Goal: Transaction & Acquisition: Purchase product/service

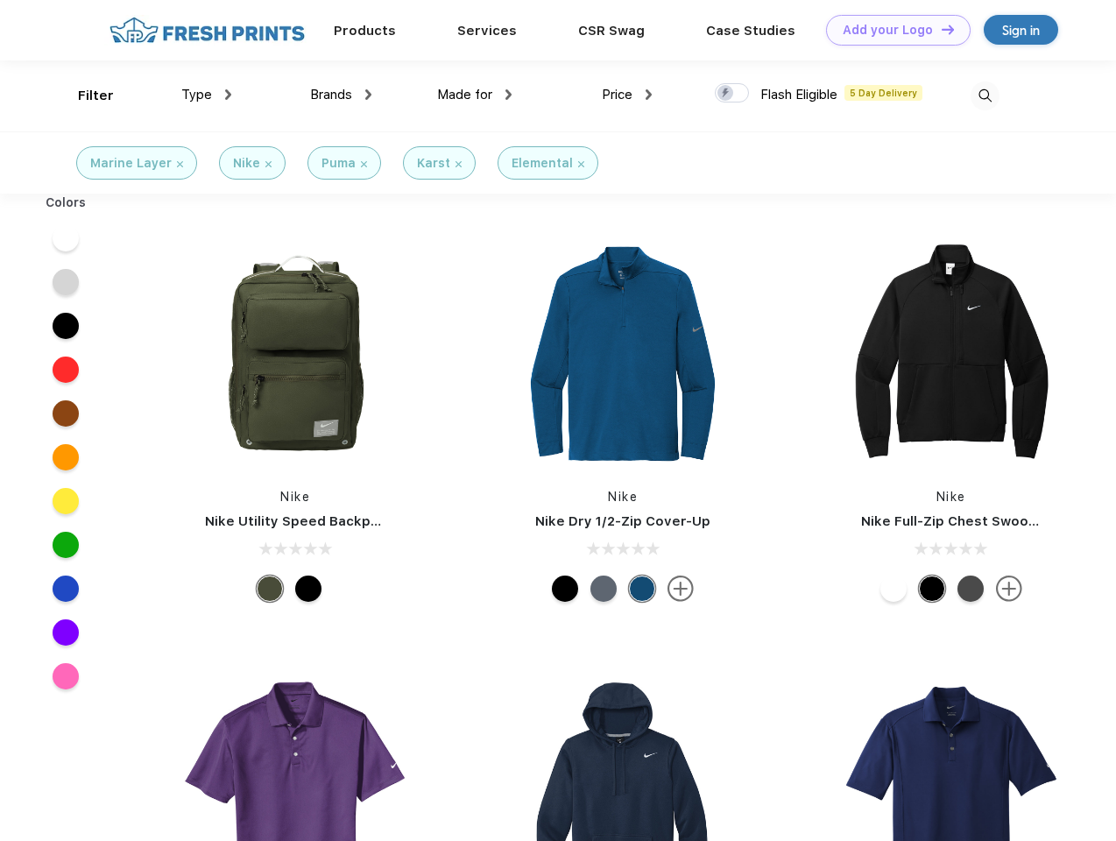
scroll to position [1, 0]
click at [892, 30] on link "Add your Logo Design Tool" at bounding box center [898, 30] width 145 height 31
click at [0, 0] on div "Design Tool" at bounding box center [0, 0] width 0 height 0
click at [940, 29] on link "Add your Logo Design Tool" at bounding box center [898, 30] width 145 height 31
click at [84, 95] on div "Filter" at bounding box center [96, 96] width 36 height 20
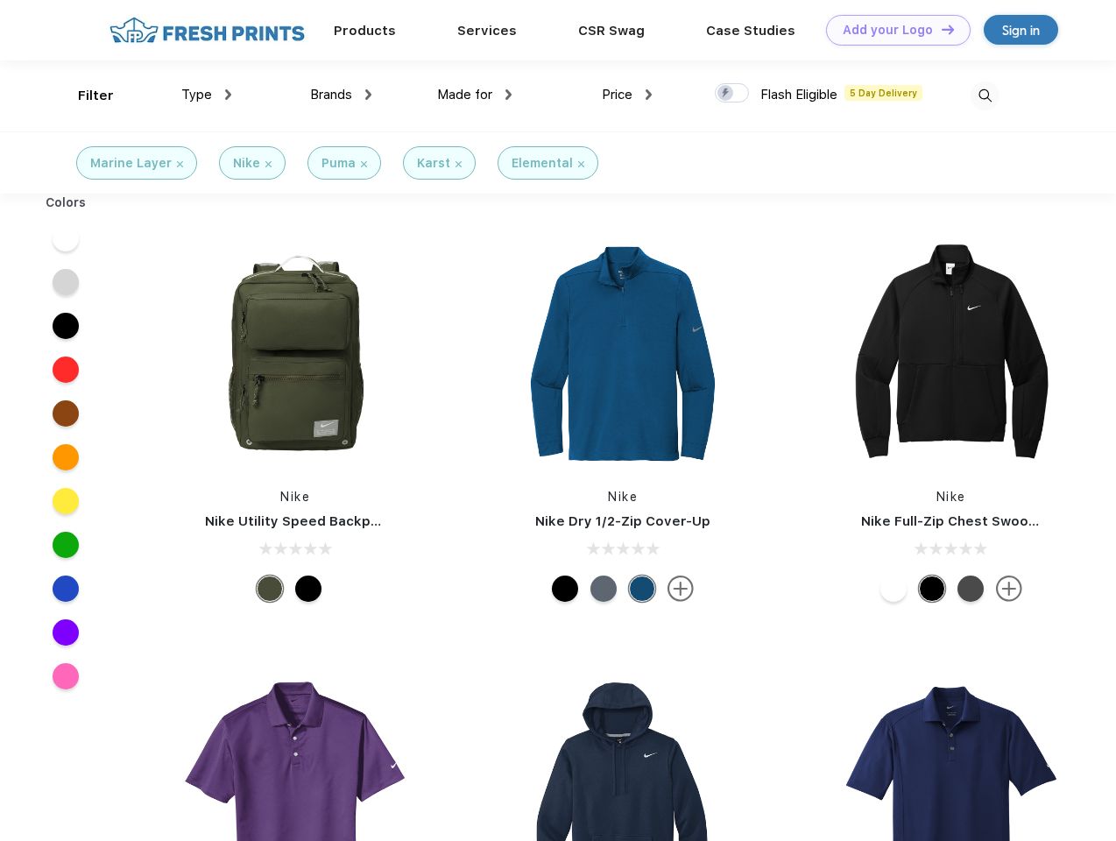
click at [207, 95] on span "Type" at bounding box center [196, 95] width 31 height 16
click at [341, 95] on span "Brands" at bounding box center [331, 95] width 42 height 16
click at [475, 95] on span "Made for" at bounding box center [464, 95] width 55 height 16
click at [627, 95] on span "Price" at bounding box center [617, 95] width 31 height 16
click at [732, 94] on div at bounding box center [732, 92] width 34 height 19
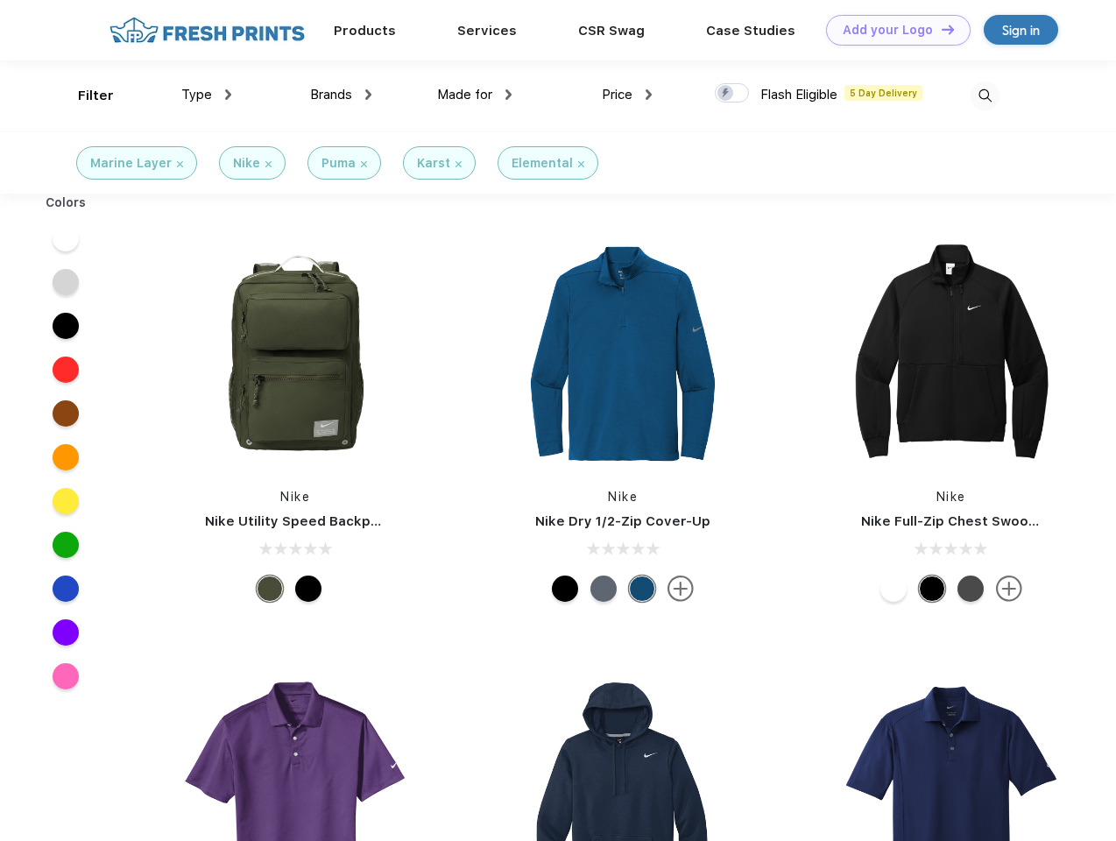
click at [726, 94] on input "checkbox" at bounding box center [720, 87] width 11 height 11
click at [984, 95] on img at bounding box center [984, 95] width 29 height 29
